Goal: Ask a question: Seek information or help from site administrators or community

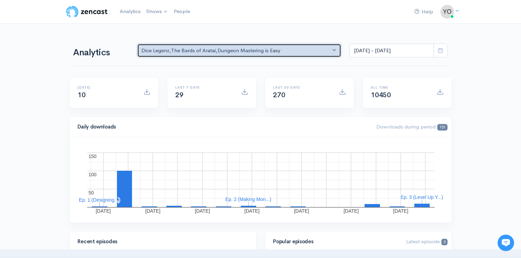
click at [337, 51] on button "Dice Legenz , The Bards of Aratai , Dungeon Mastering is Easy" at bounding box center [239, 51] width 205 height 14
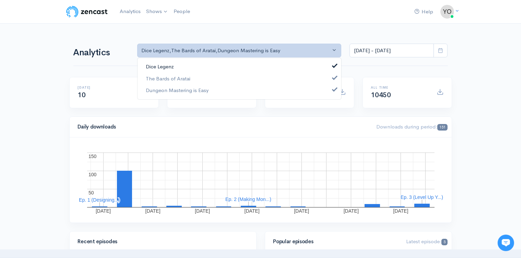
click at [334, 65] on span at bounding box center [335, 64] width 3 height 5
click at [334, 75] on span at bounding box center [335, 76] width 3 height 5
select select "15926"
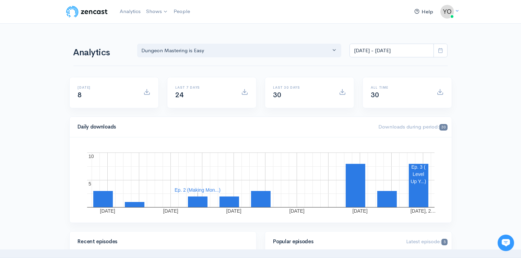
click at [428, 12] on link "Help" at bounding box center [424, 11] width 24 height 15
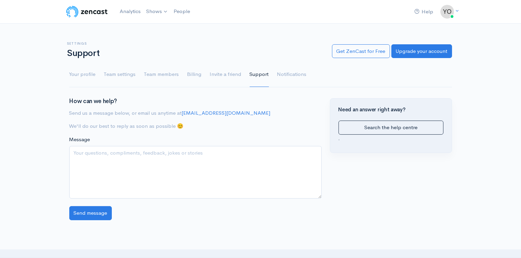
click at [201, 154] on textarea "Message" at bounding box center [195, 172] width 253 height 53
type textarea "I"
type textarea "L"
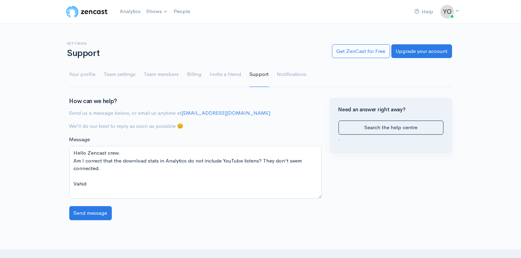
click at [98, 169] on textarea "Hello Zencast crew. Am I correct that the download stats in Analytics do not in…" at bounding box center [195, 172] width 253 height 53
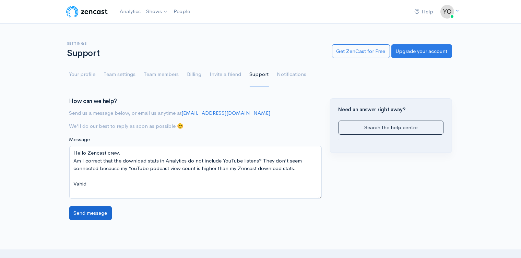
type textarea "Hello Zencast crew. Am I correct that the download stats in Analytics do not in…"
click at [91, 213] on input "Send message" at bounding box center [90, 213] width 43 height 14
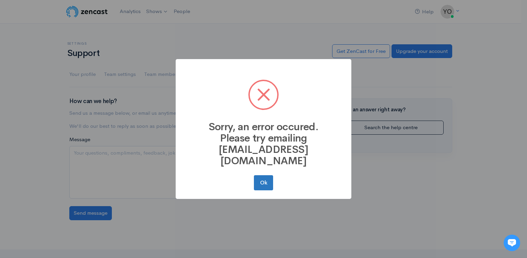
click at [263, 175] on button "Ok" at bounding box center [263, 182] width 19 height 15
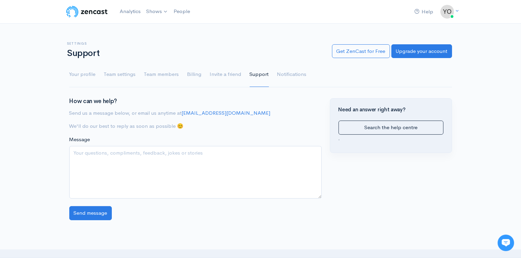
drag, startPoint x: 226, startPoint y: 113, endPoint x: 183, endPoint y: 112, distance: 42.6
click at [183, 112] on p "Send us a message below, or email us anytime at [EMAIL_ADDRESS][DOMAIN_NAME]" at bounding box center [195, 113] width 253 height 8
copy p "[EMAIL_ADDRESS][DOMAIN_NAME]"
click at [160, 28] on link "Dungeon Mastering is Easy" at bounding box center [183, 28] width 79 height 12
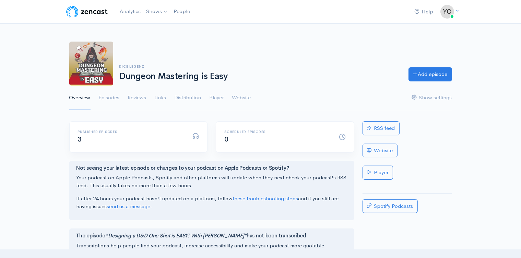
click at [57, 74] on div "Dice Legenz Dungeon Mastering is Easy Add episode Overview Episodes Reviews Lin…" at bounding box center [260, 71] width 521 height 77
click at [111, 97] on link "Episodes" at bounding box center [109, 97] width 21 height 25
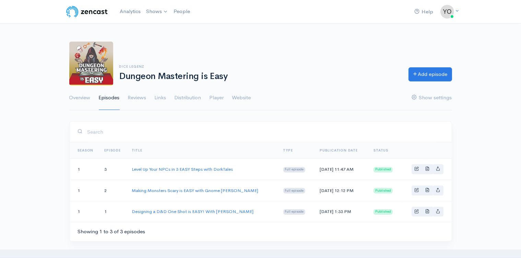
click at [57, 104] on div "Dice Legenz Dungeon Mastering is Easy Add episode Overview Episodes Reviews Lin…" at bounding box center [260, 71] width 521 height 77
click at [135, 97] on link "Reviews" at bounding box center [137, 97] width 19 height 25
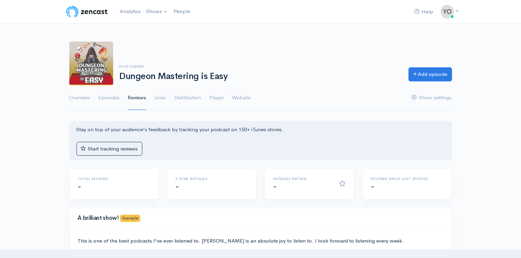
click at [45, 74] on div "Dice Legenz Dungeon Mastering is Easy Add episode Overview Episodes Reviews Lin…" at bounding box center [260, 71] width 521 height 77
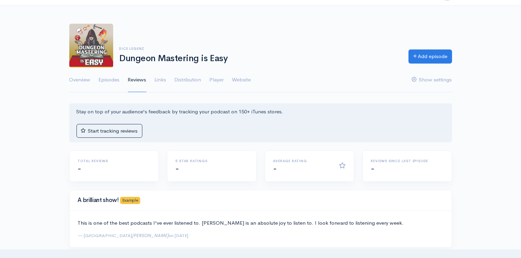
scroll to position [36, 0]
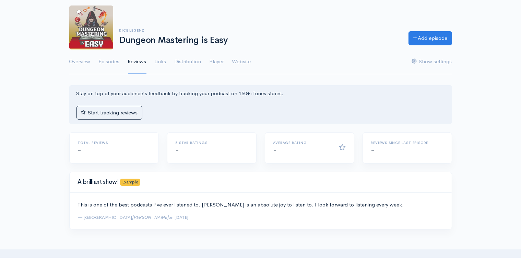
click at [55, 71] on div "Dice Legenz Dungeon Mastering is Easy Add episode Overview Episodes Reviews Lin…" at bounding box center [260, 35] width 521 height 77
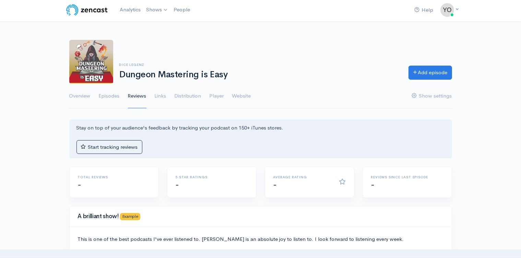
scroll to position [0, 0]
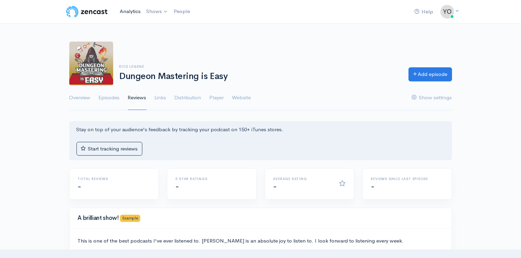
click at [130, 8] on link "Analytics" at bounding box center [130, 11] width 26 height 15
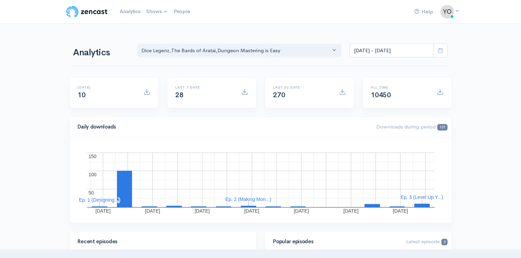
click at [441, 51] on icon at bounding box center [440, 50] width 5 height 5
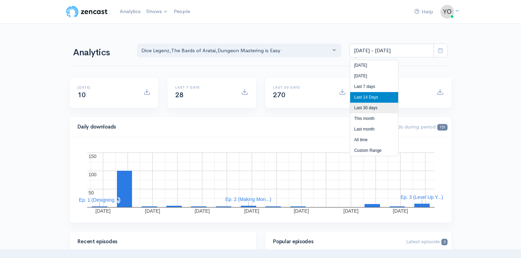
click at [378, 108] on li "Last 30 days" at bounding box center [375, 108] width 48 height 11
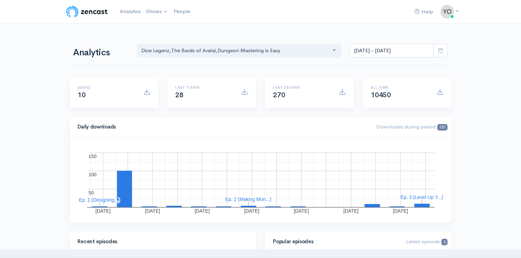
type input "[DATE] - [DATE]"
